Goal: Obtain resource: Download file/media

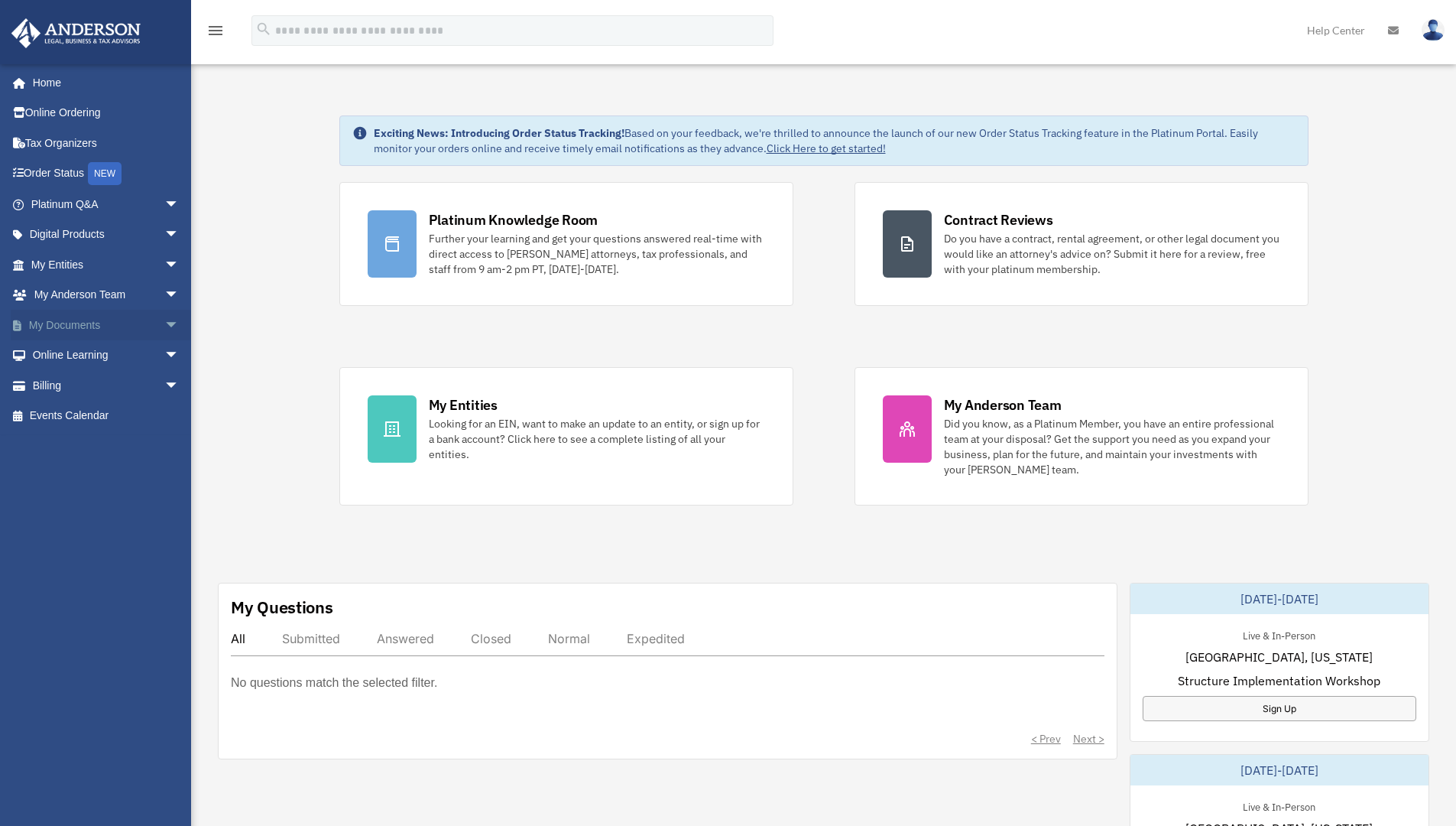
click at [164, 321] on span "arrow_drop_down" at bounding box center [179, 325] width 31 height 32
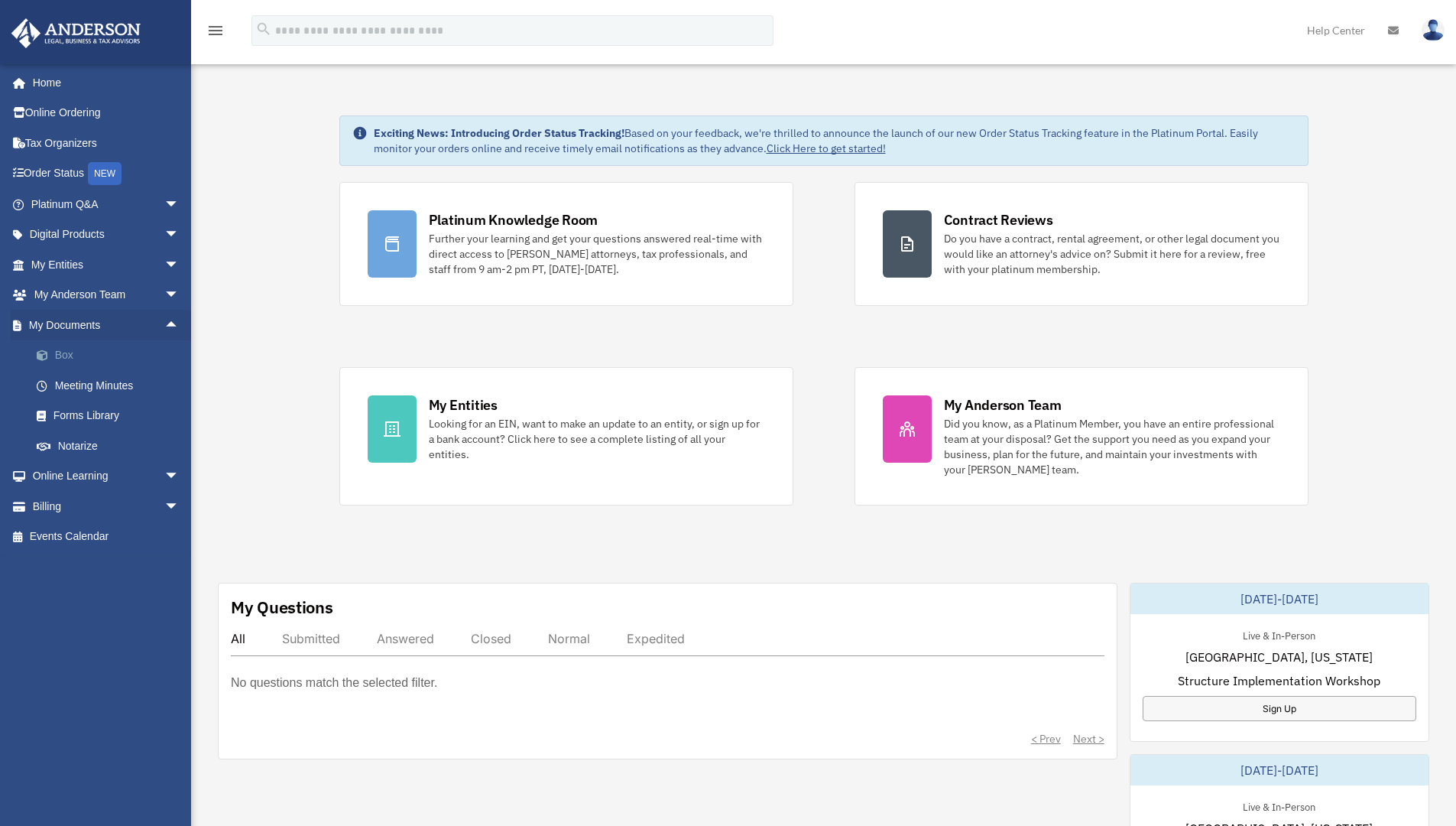
click at [102, 354] on link "Box" at bounding box center [112, 355] width 181 height 31
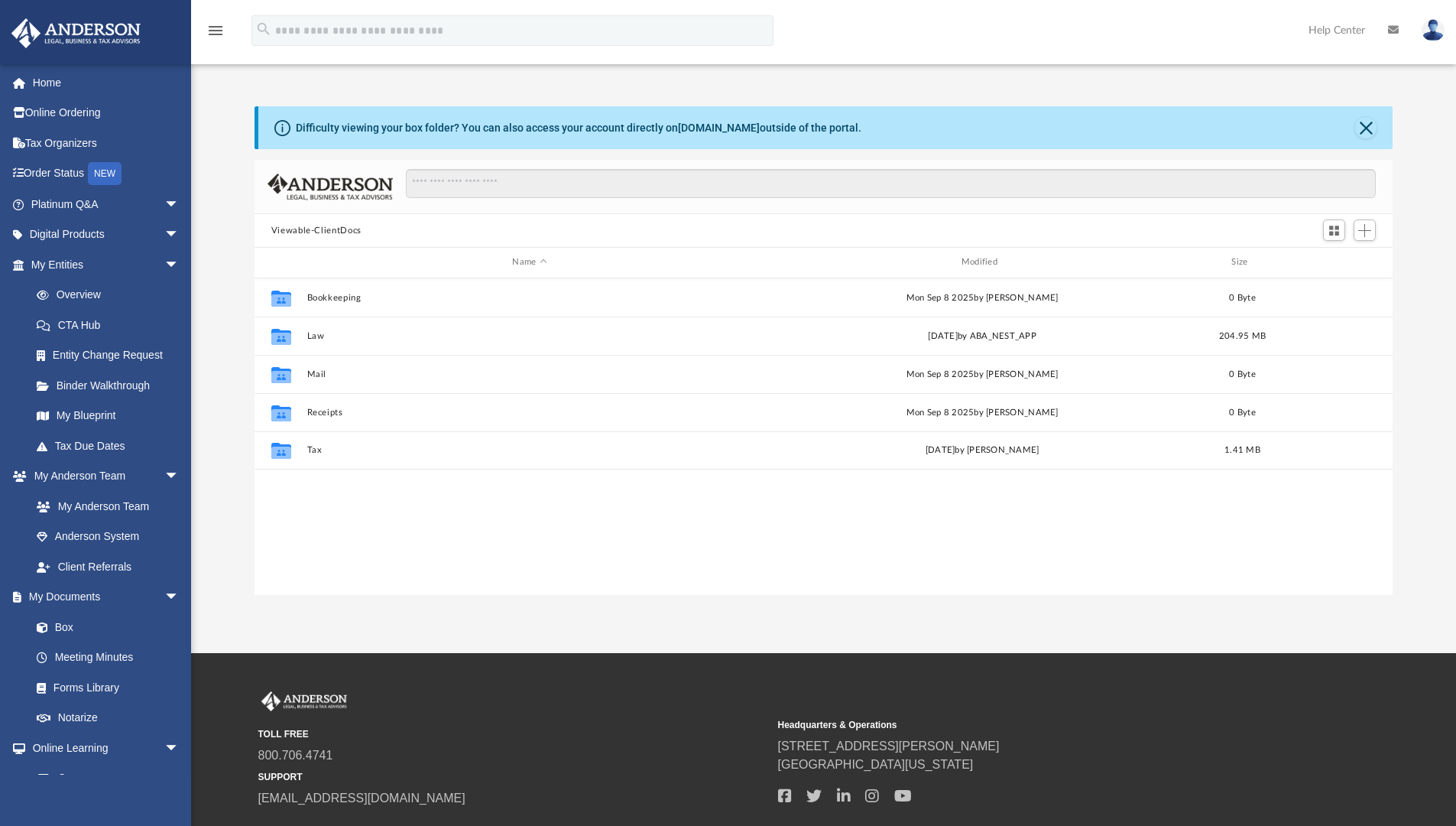
scroll to position [336, 1126]
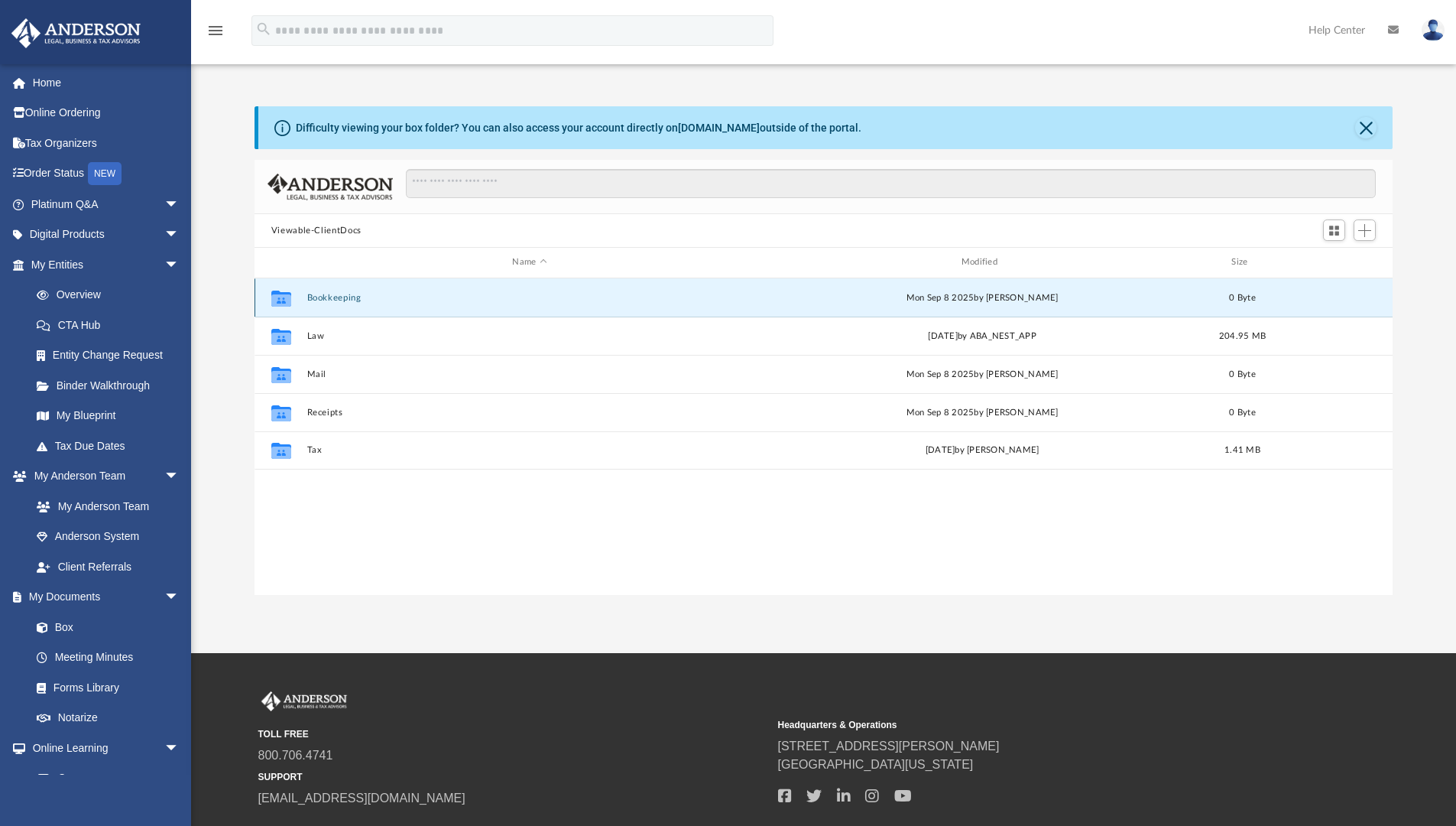
click at [334, 300] on button "Bookkeeping" at bounding box center [529, 297] width 446 height 10
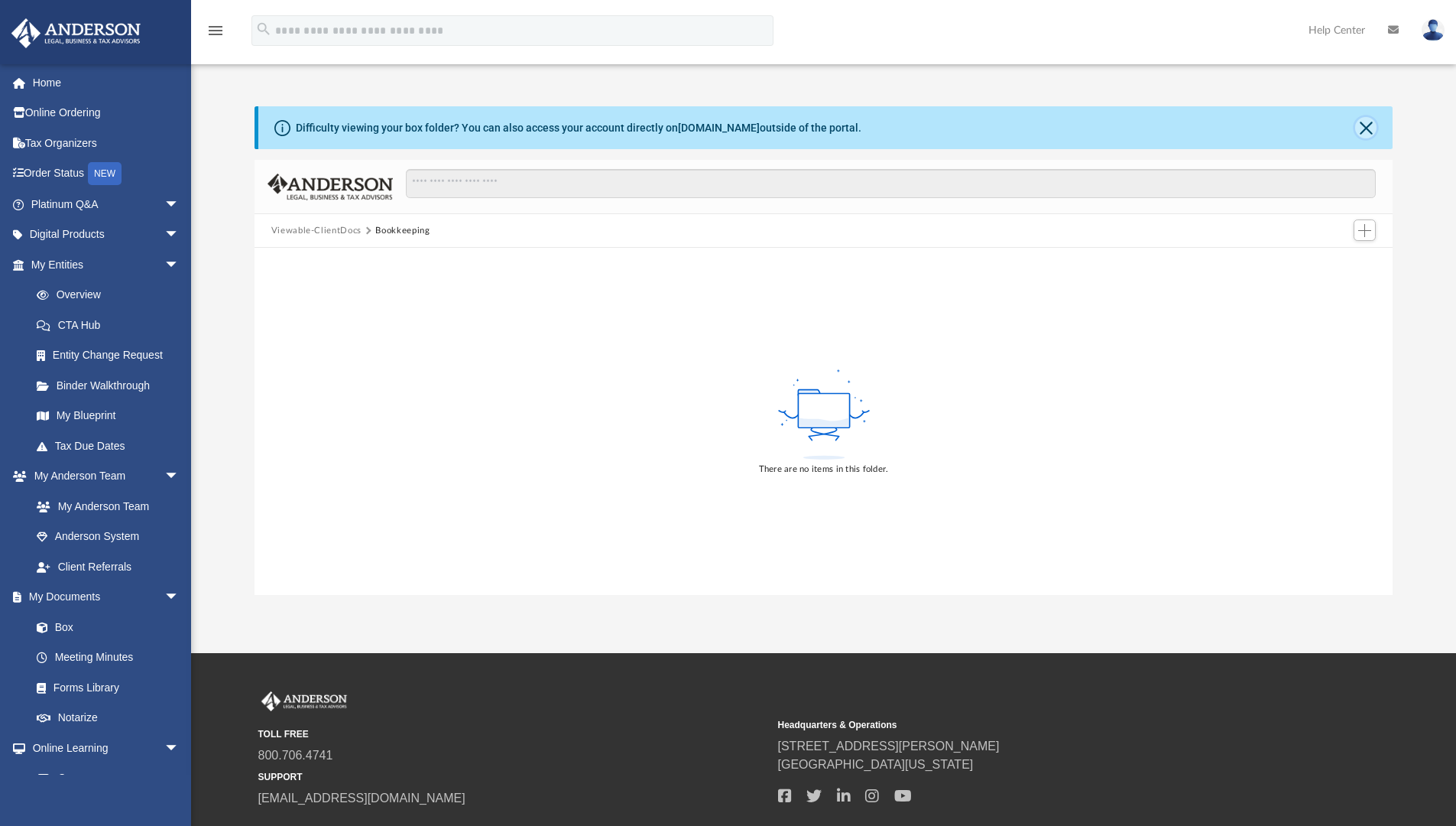
click at [1359, 129] on button "Close" at bounding box center [1365, 127] width 21 height 21
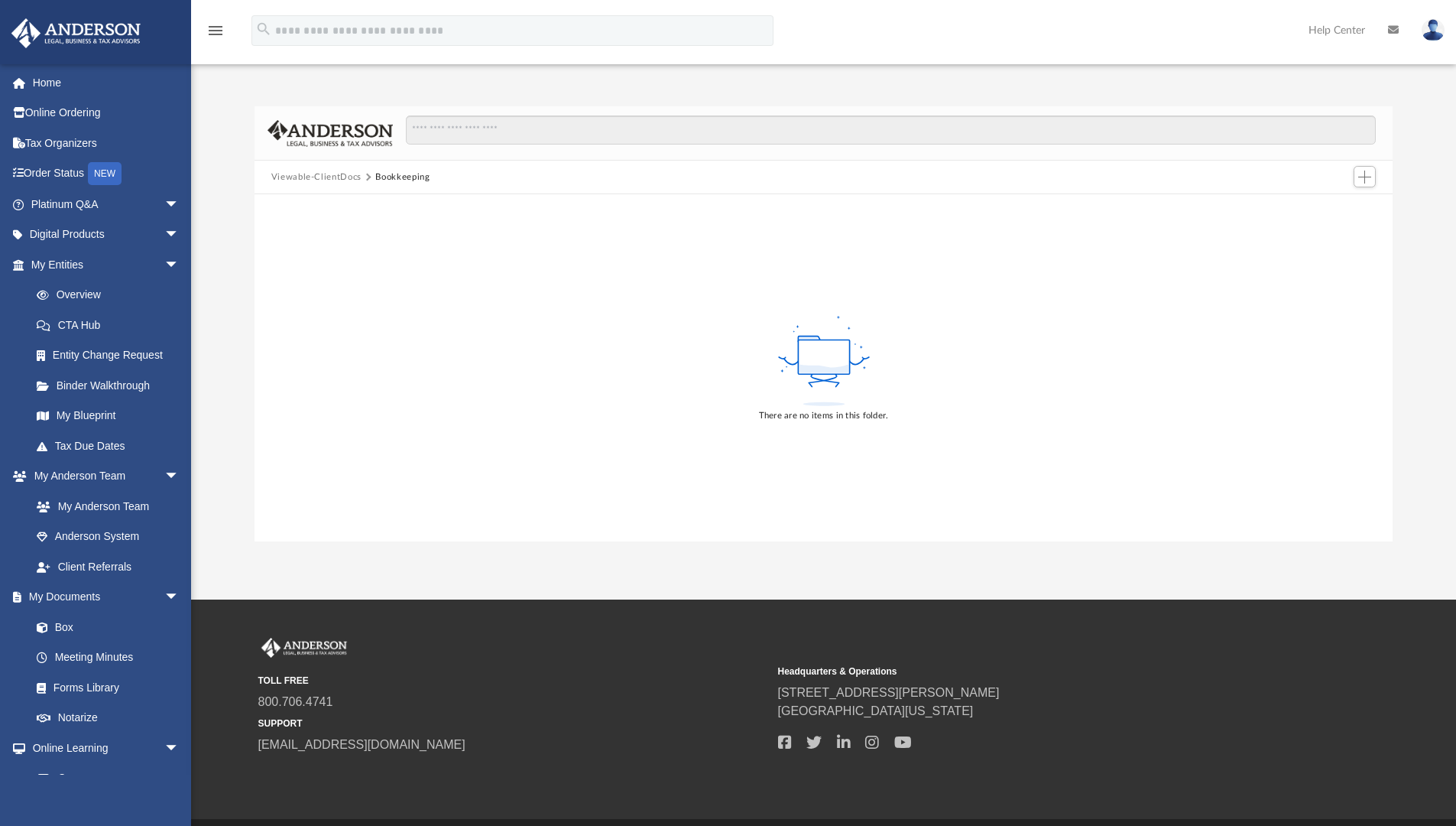
click at [334, 172] on button "Viewable-ClientDocs" at bounding box center [316, 177] width 90 height 13
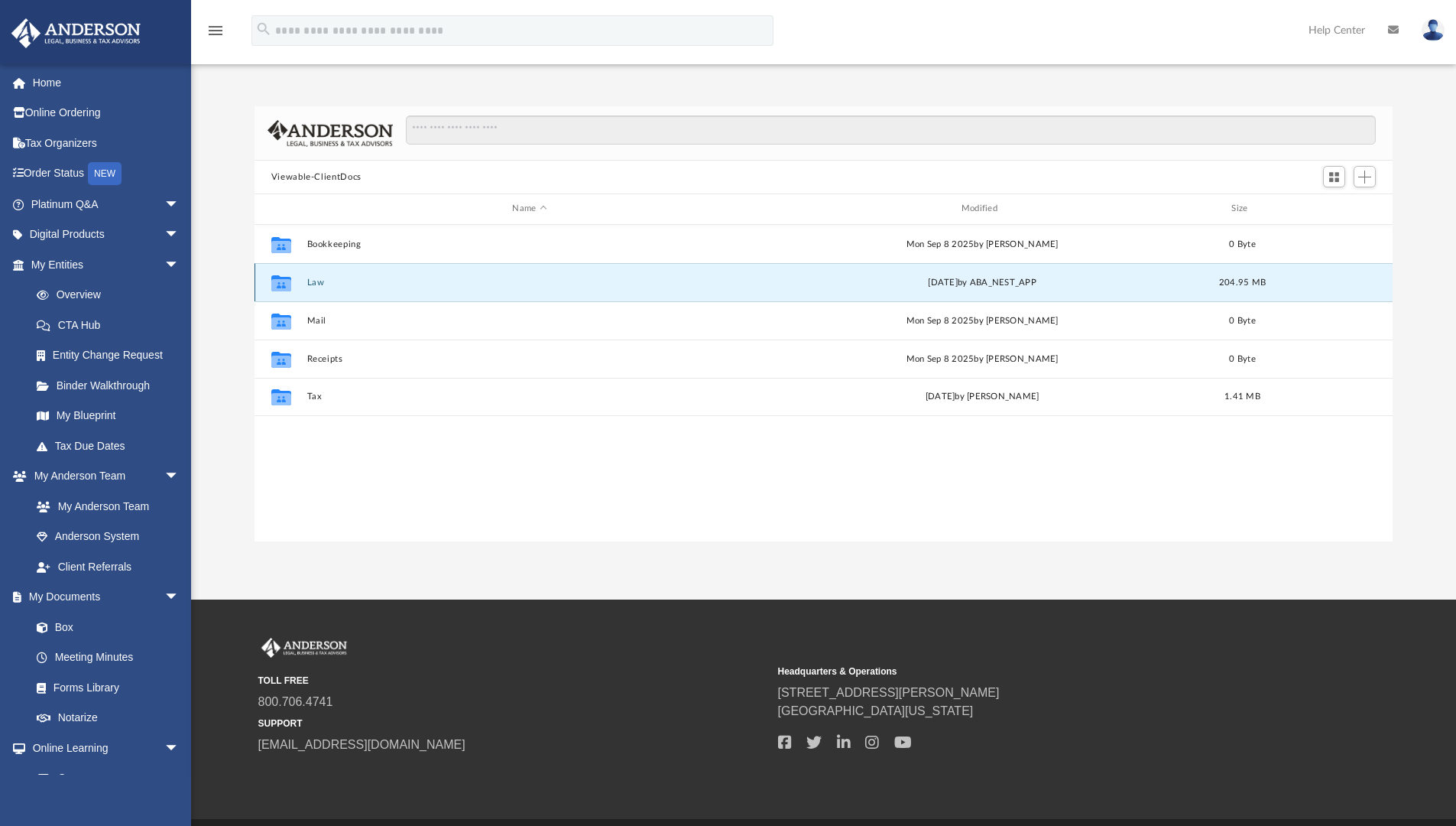
click at [319, 279] on button "Law" at bounding box center [529, 282] width 446 height 10
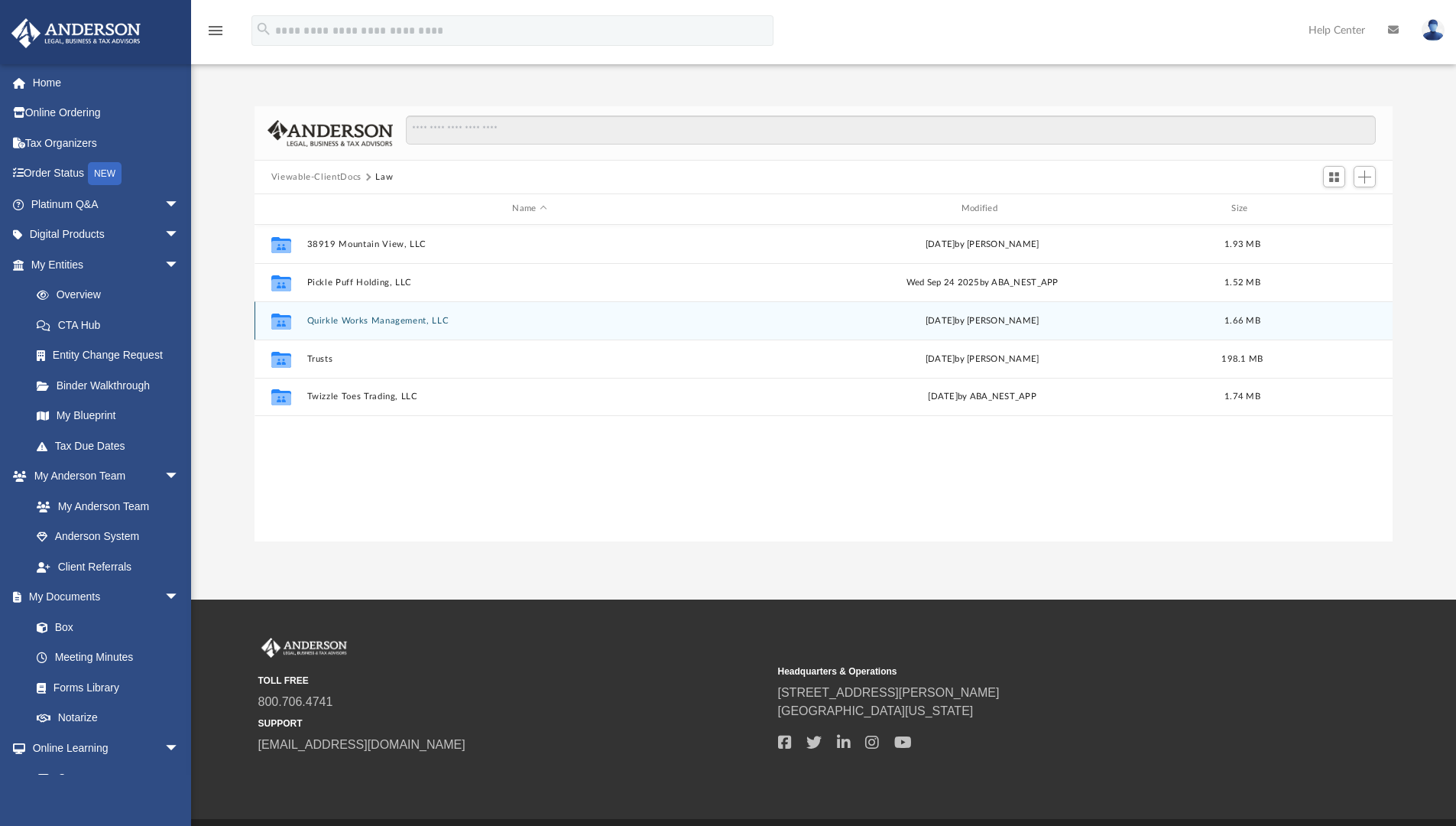
click at [327, 321] on button "Quirkle Works Management, LLC" at bounding box center [529, 320] width 446 height 10
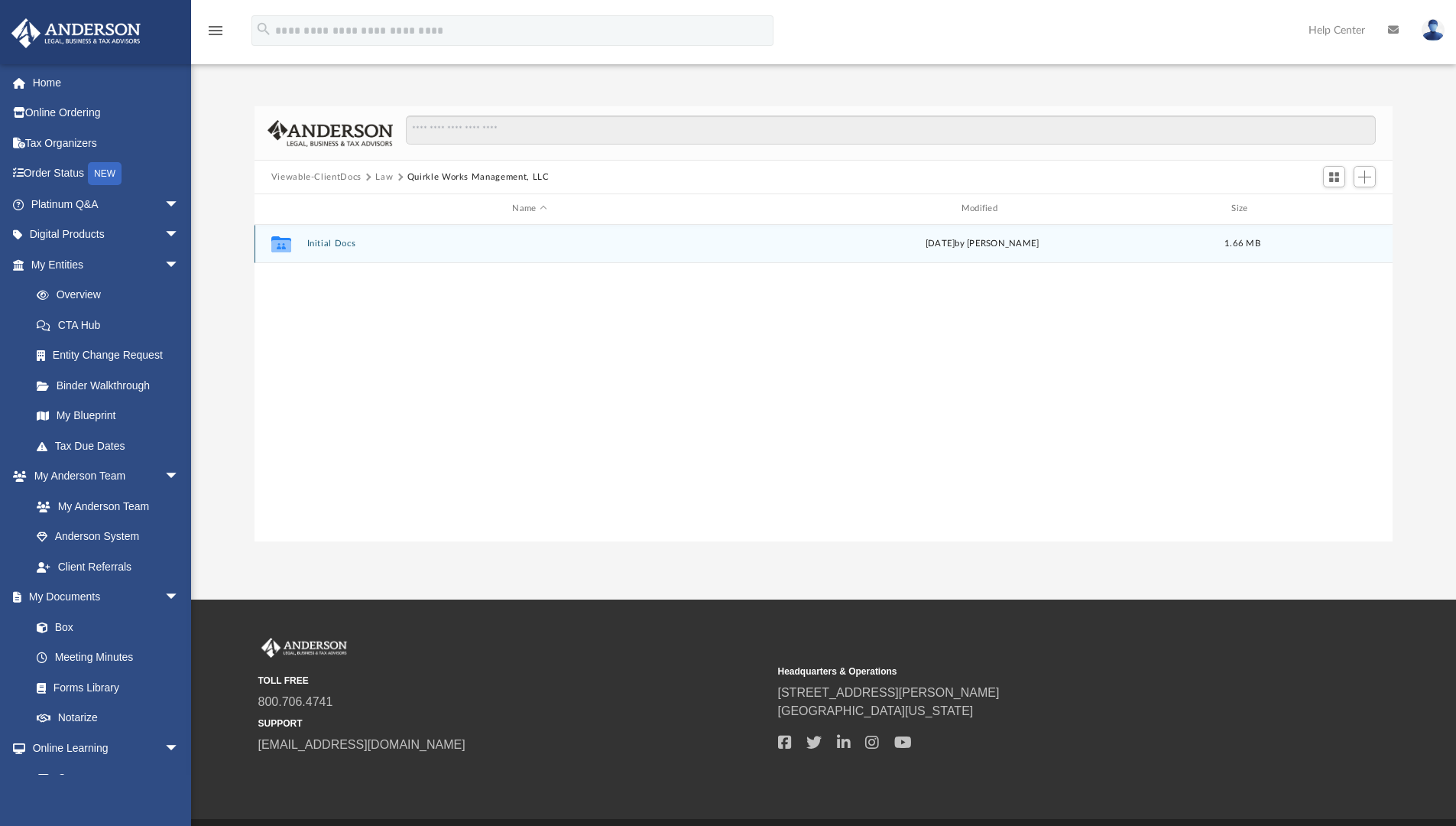
click at [325, 250] on div "Collaborated Folder Initial Docs [DATE] by [PERSON_NAME] 1.66 MB" at bounding box center [824, 244] width 1139 height 38
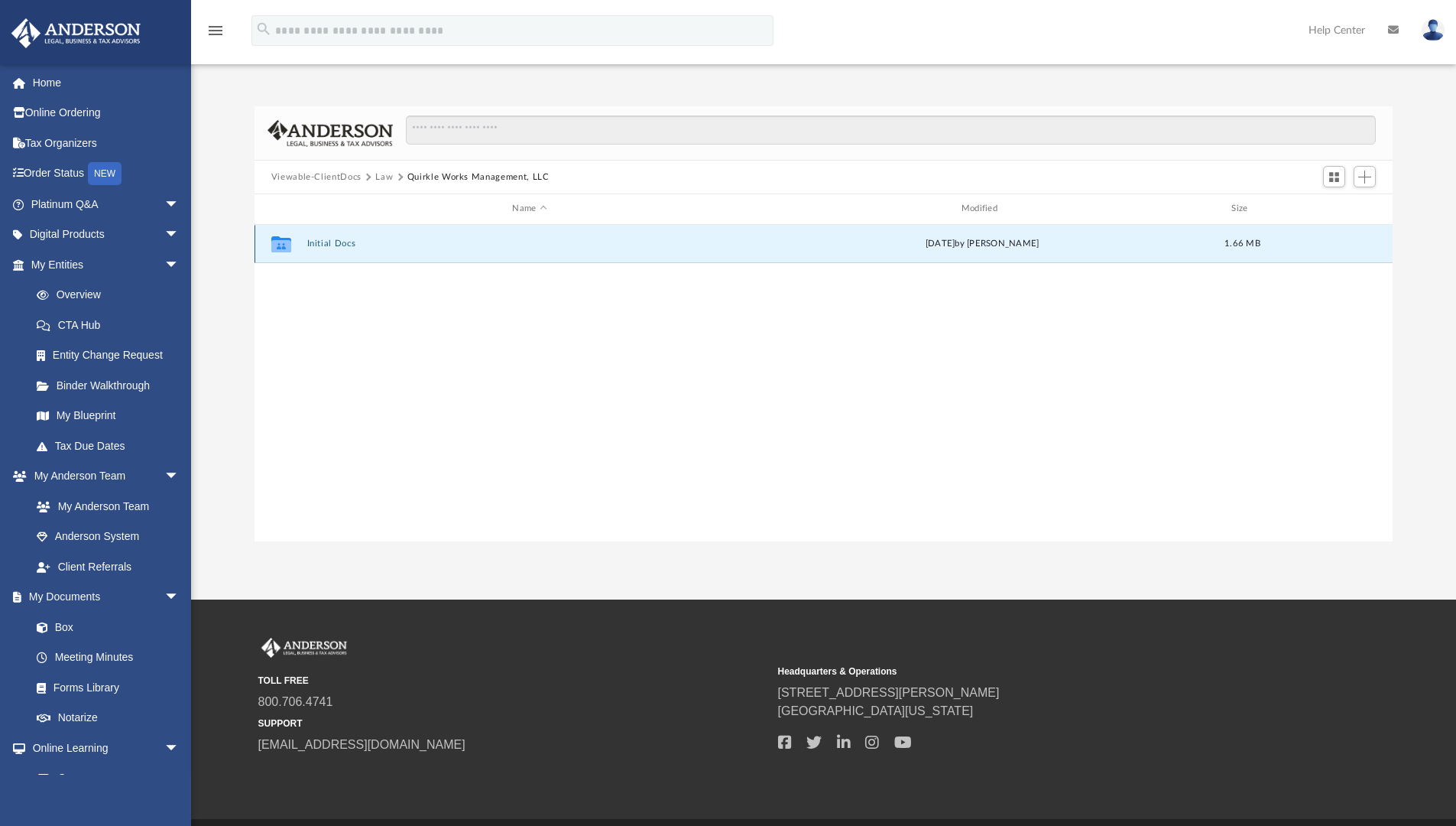
click at [325, 248] on button "Initial Docs" at bounding box center [529, 243] width 446 height 10
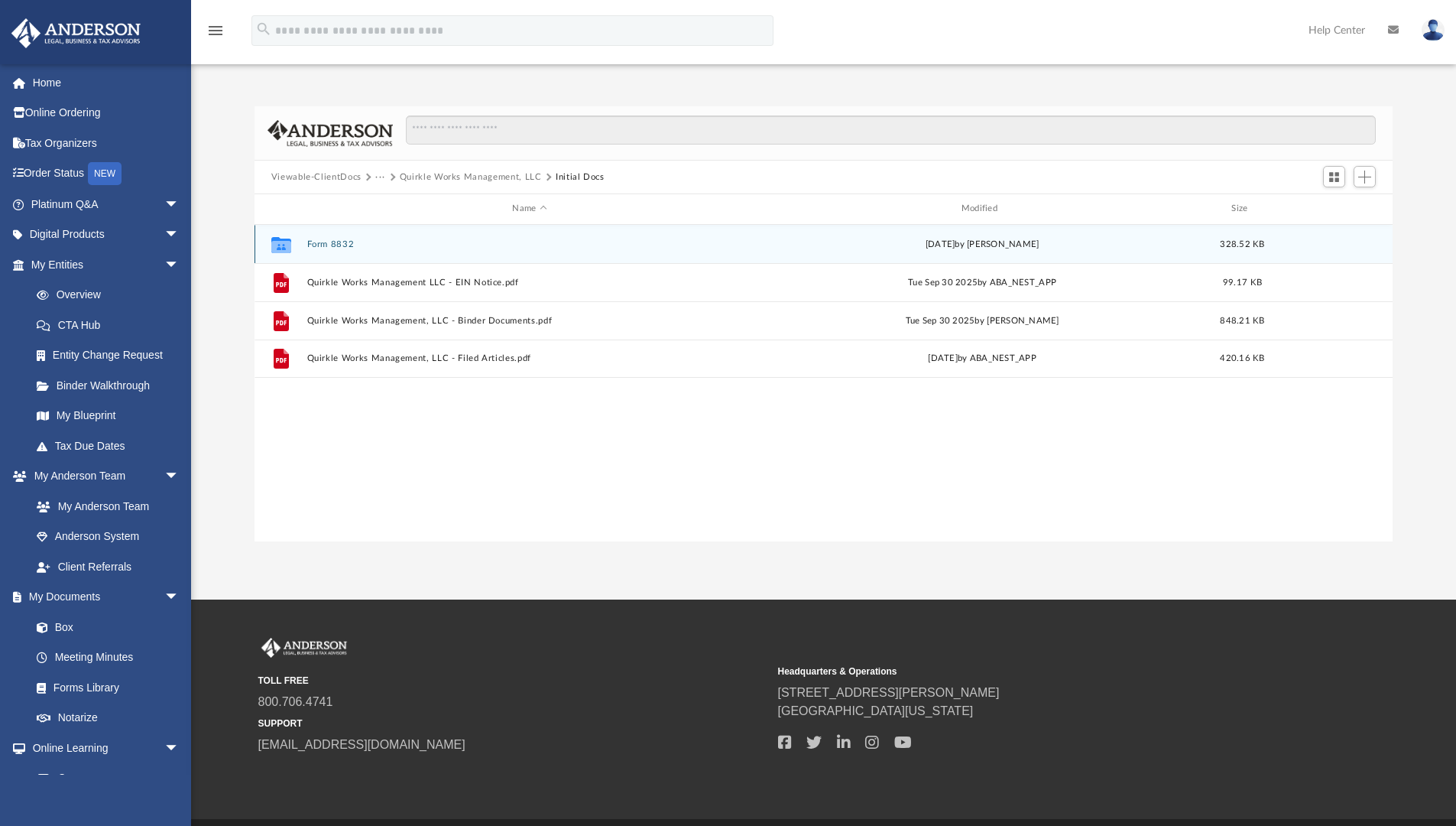
click at [325, 247] on button "Form 8832" at bounding box center [529, 244] width 446 height 10
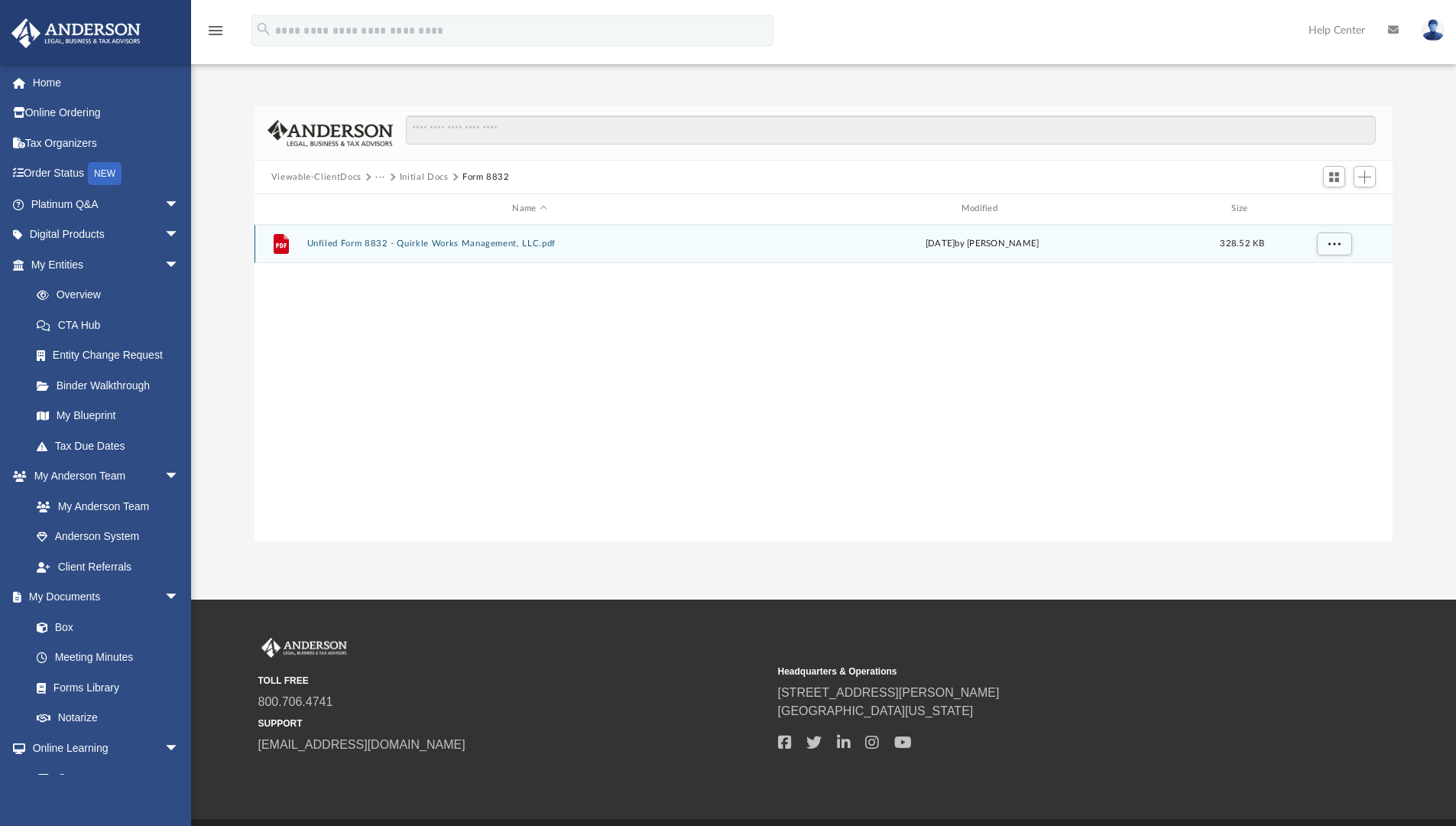
click at [325, 247] on button "Unfiled Form 8832 - Quirkle Works Management, LLC.pdf" at bounding box center [529, 243] width 446 height 10
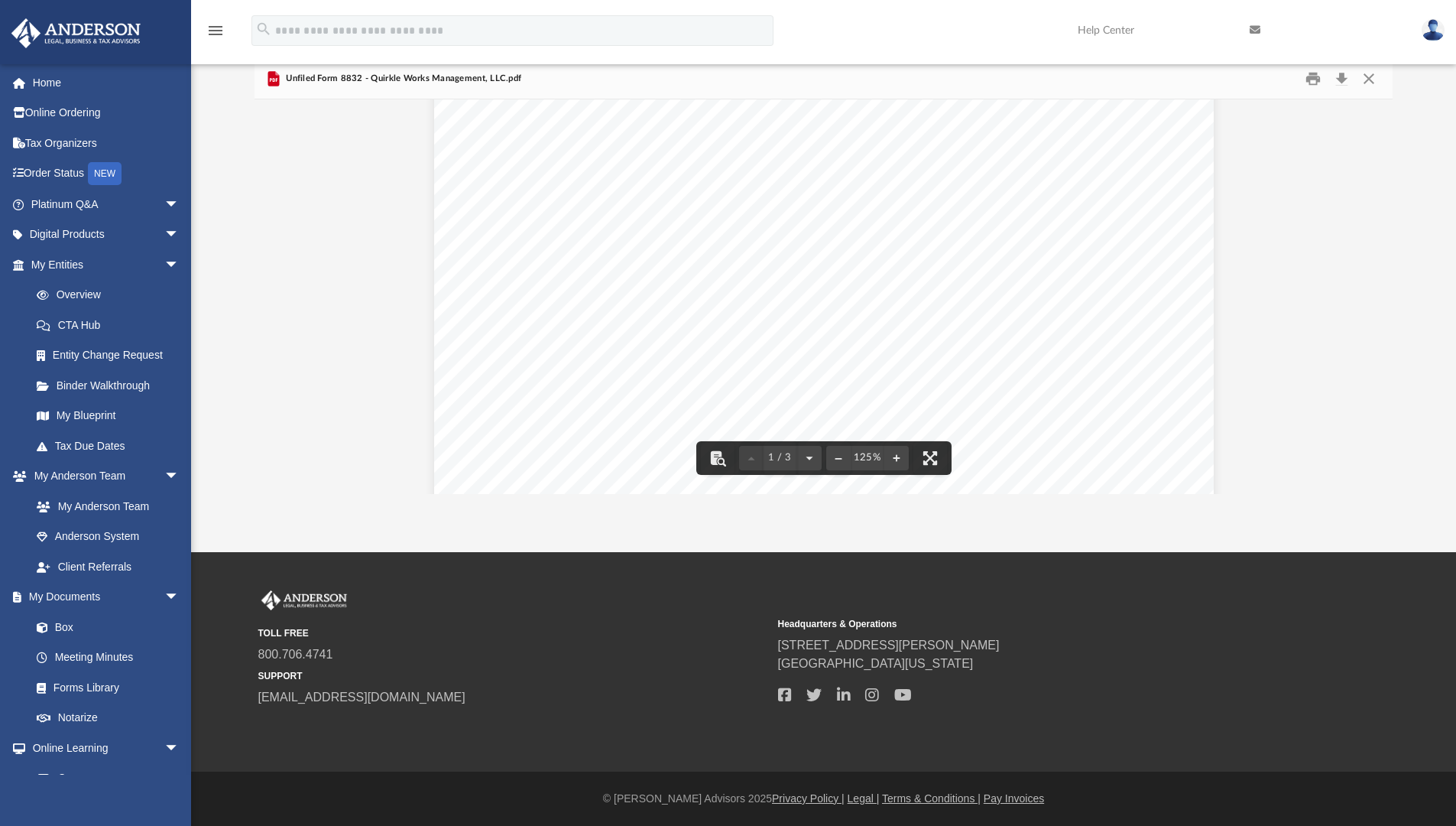
scroll to position [0, 0]
click at [1362, 78] on button "Close" at bounding box center [1368, 79] width 28 height 24
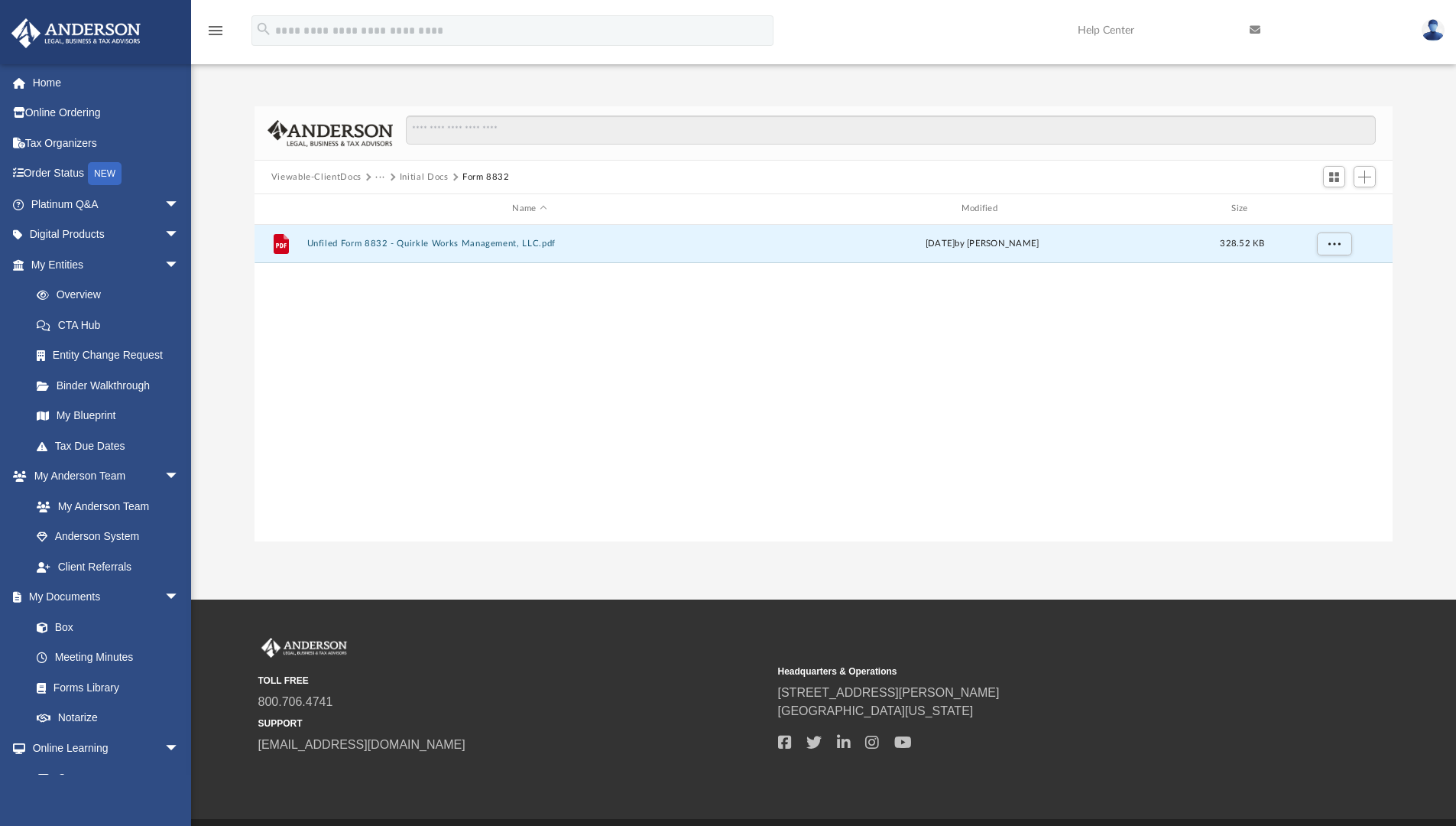
click at [431, 180] on button "Initial Docs" at bounding box center [424, 177] width 49 height 13
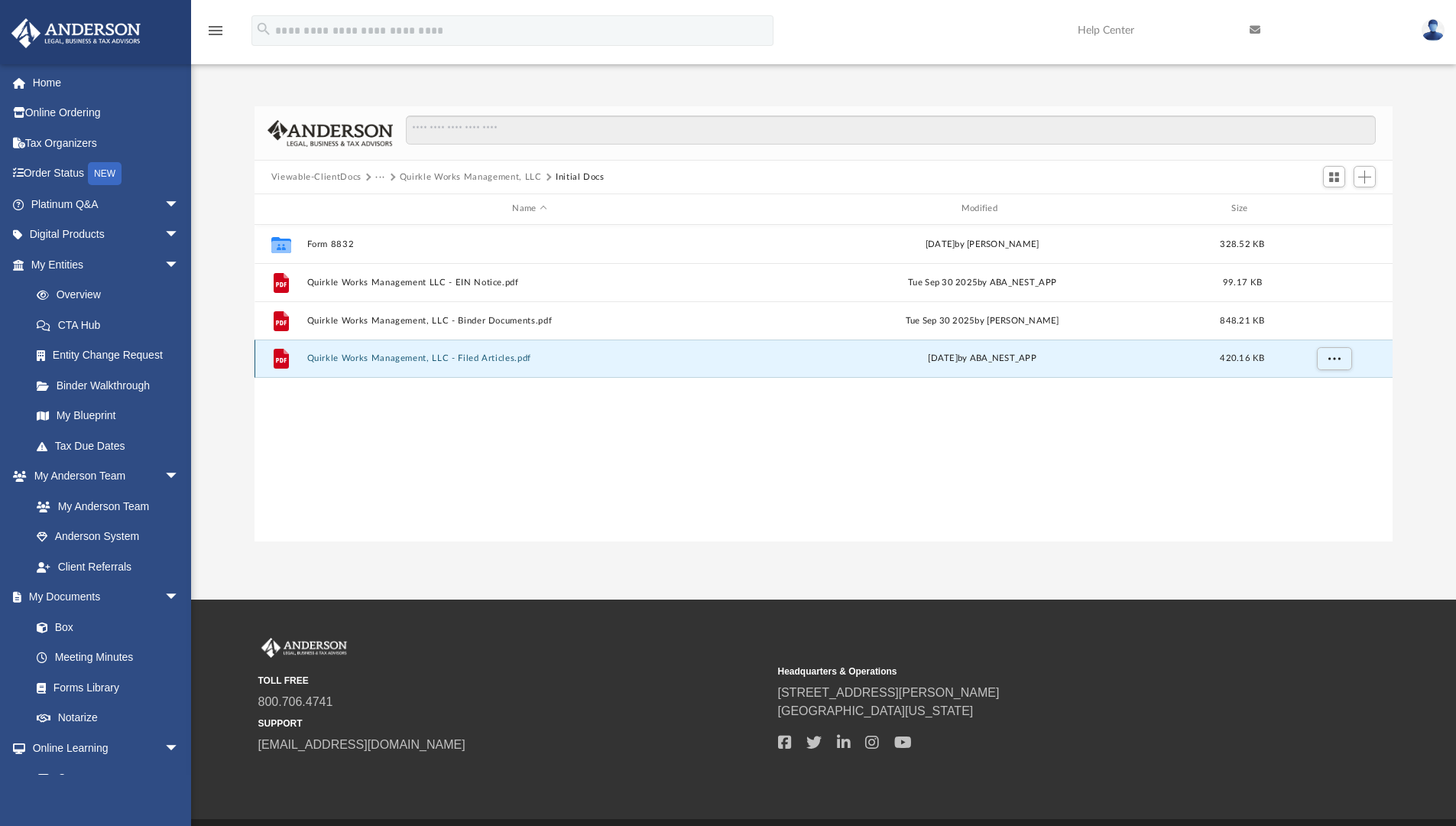
click at [434, 355] on button "Quirkle Works Management, LLC - Filed Articles.pdf" at bounding box center [529, 358] width 446 height 10
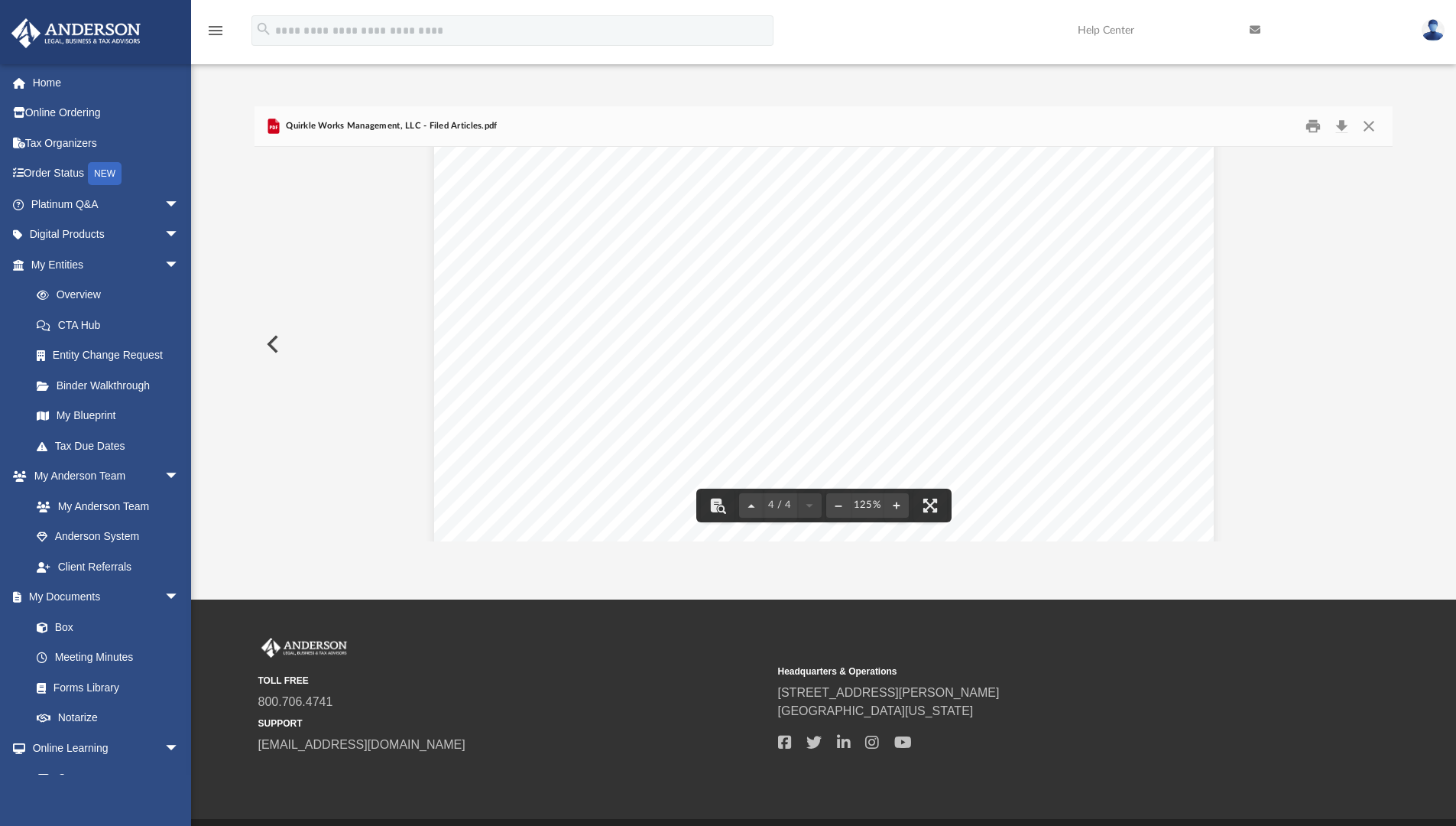
scroll to position [2596, 0]
click at [1371, 130] on button "Close" at bounding box center [1368, 126] width 28 height 24
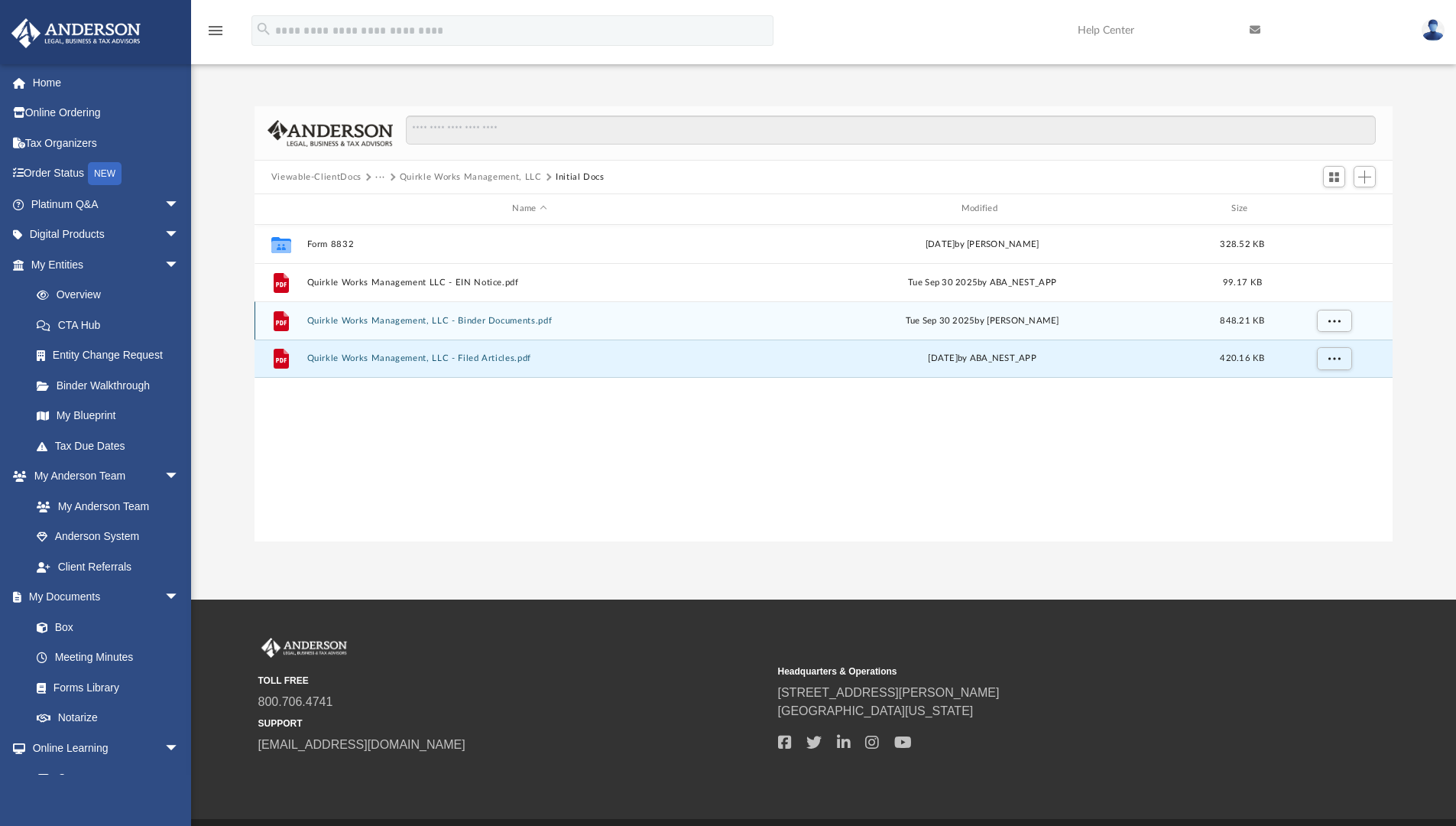
click at [413, 318] on button "Quirkle Works Management, LLC - Binder Documents.pdf" at bounding box center [529, 320] width 446 height 10
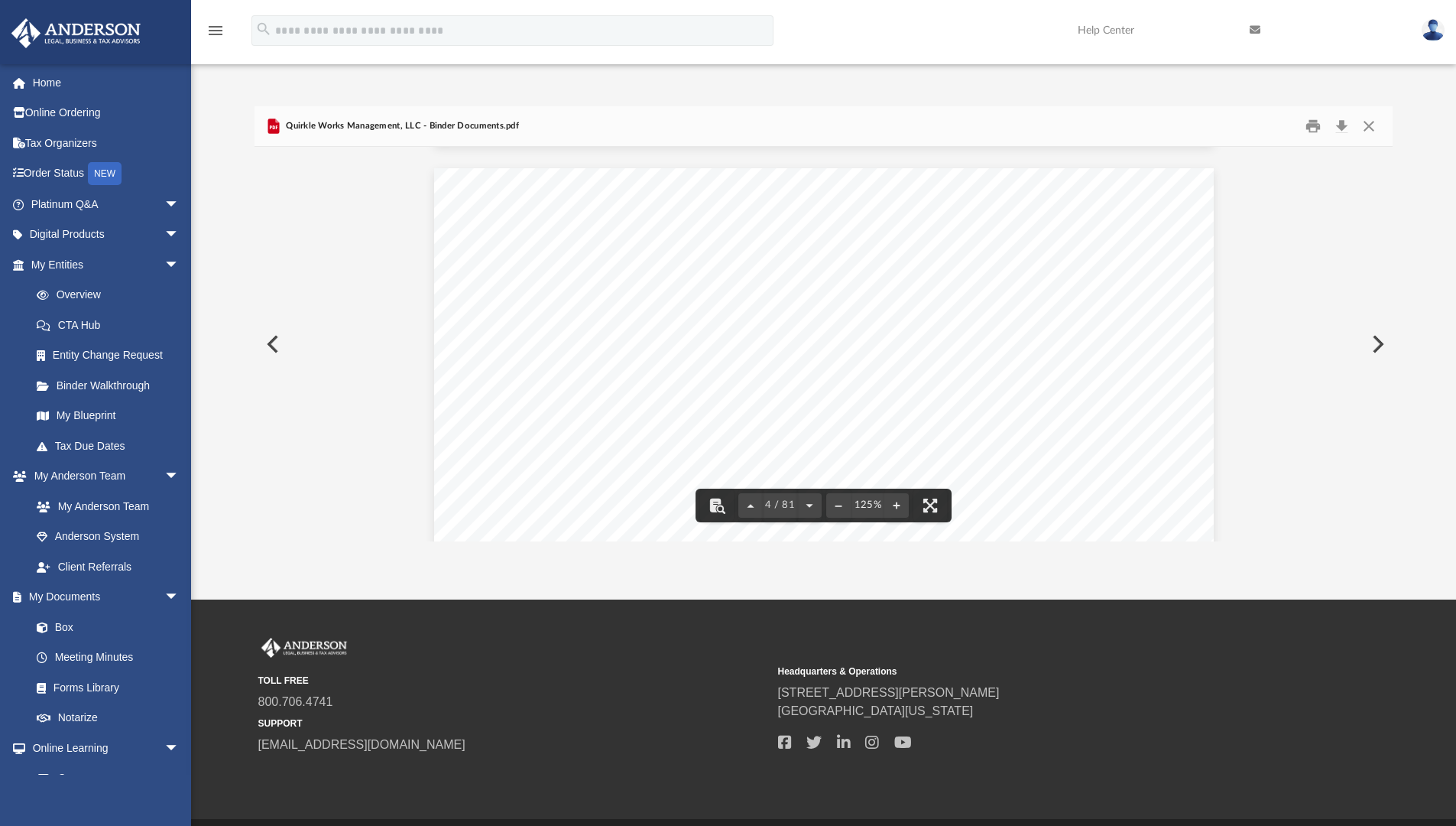
scroll to position [3171, 0]
